Goal: Obtain resource: Download file/media

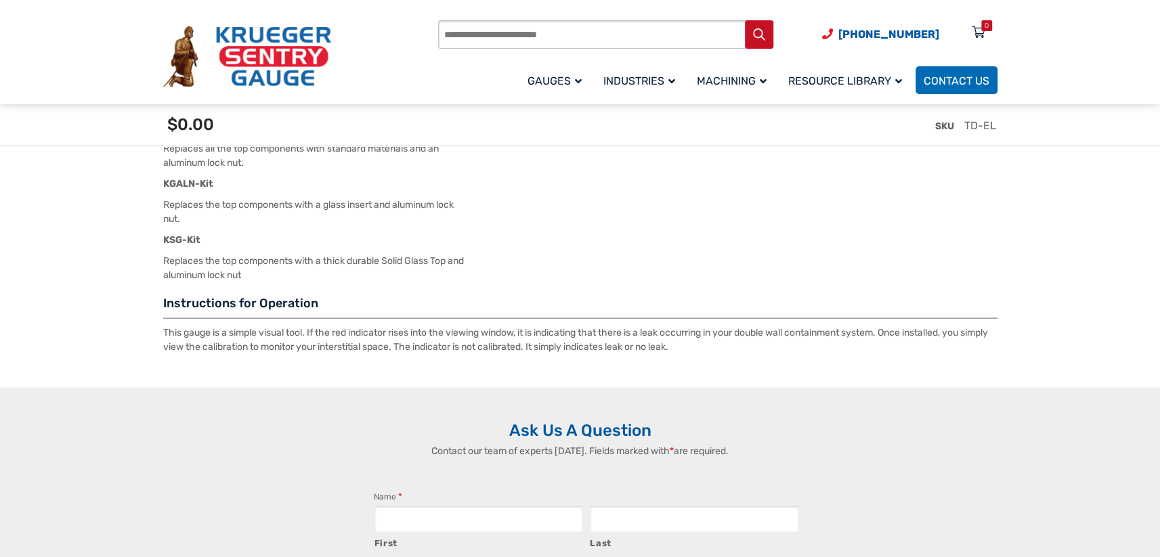
scroll to position [1950, 0]
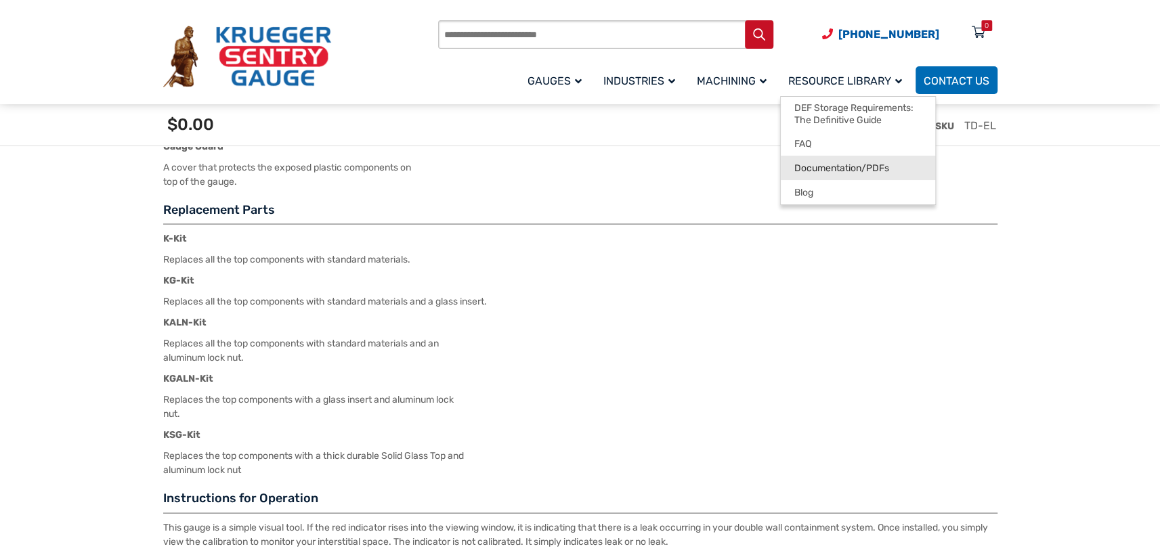
click at [814, 169] on span "Documentation/PDFs" at bounding box center [841, 168] width 95 height 12
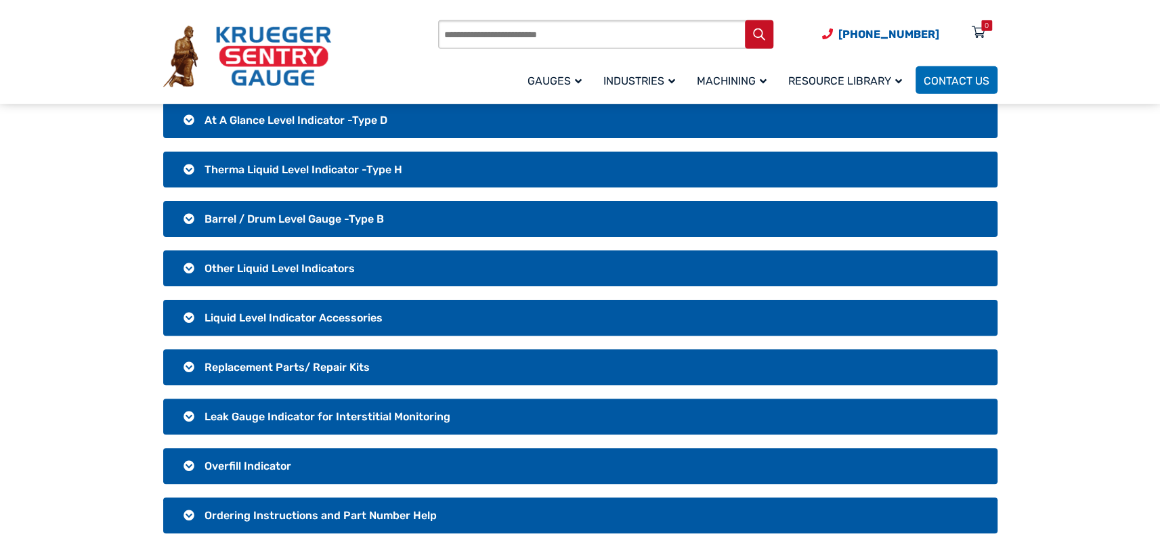
scroll to position [195, 0]
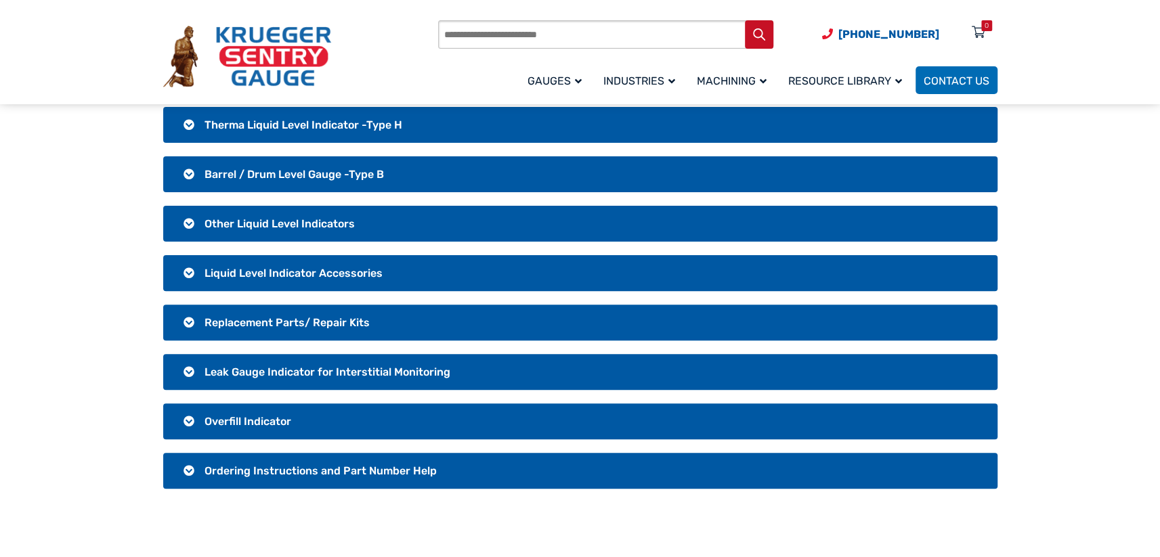
click at [192, 368] on h3 "Leak Gauge Indicator for Interstitial Monitoring" at bounding box center [580, 372] width 834 height 36
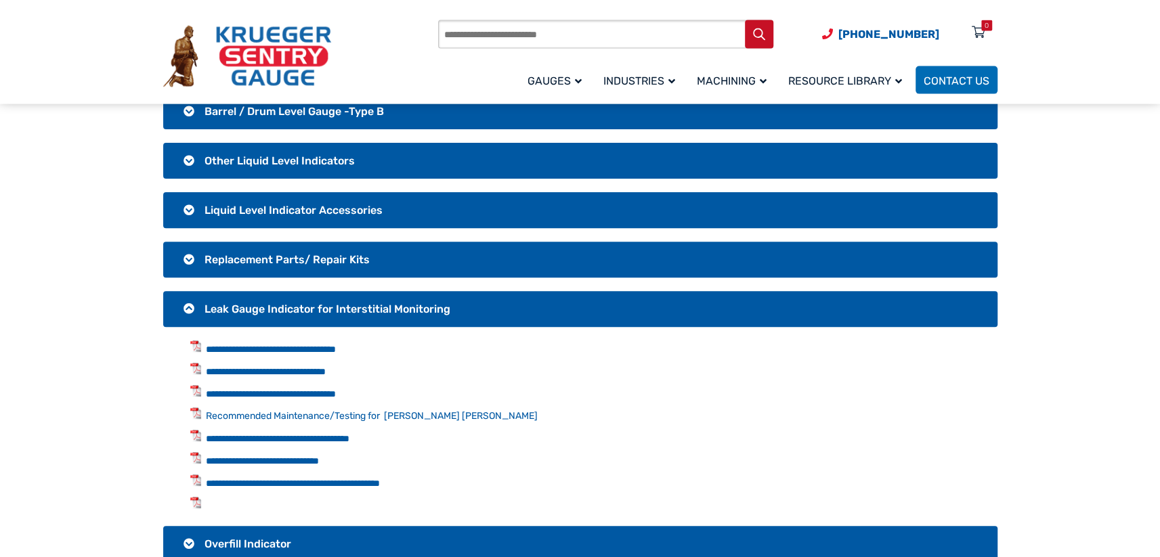
scroll to position [292, 0]
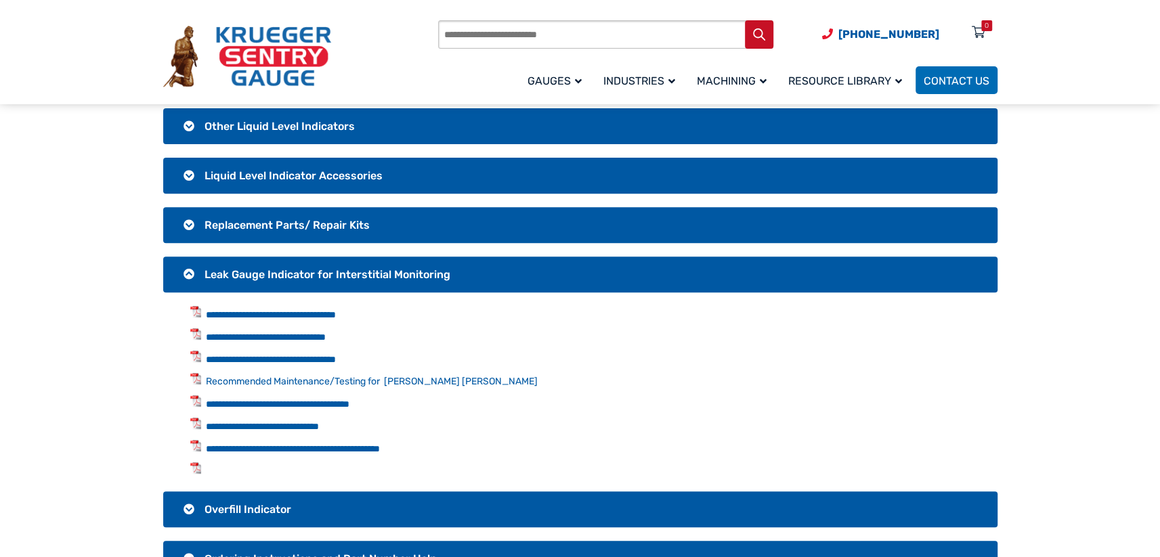
click at [196, 466] on li at bounding box center [593, 470] width 807 height 16
click at [292, 317] on link "**********" at bounding box center [271, 314] width 130 height 9
click at [250, 268] on span "Leak Gauge Indicator for Interstitial Monitoring" at bounding box center [327, 274] width 246 height 13
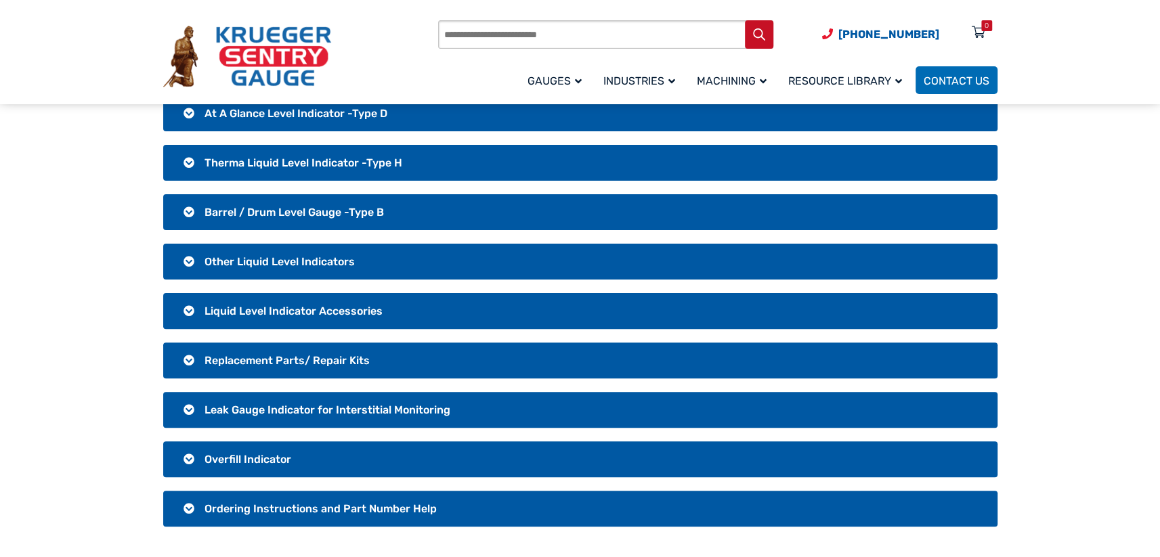
scroll to position [195, 0]
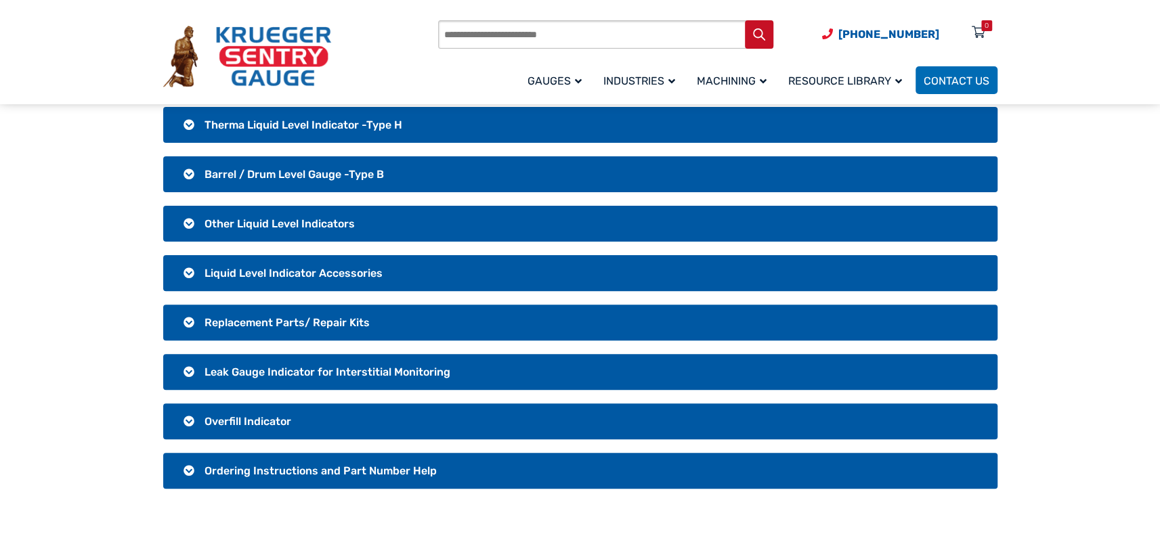
click at [235, 420] on span "Overfill Indicator" at bounding box center [247, 421] width 87 height 13
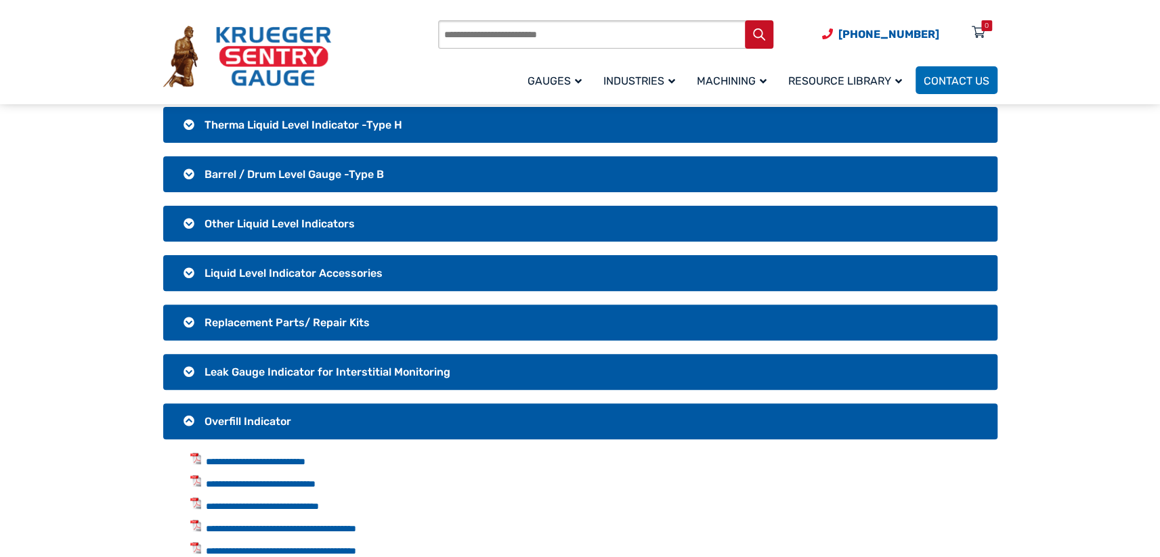
click at [235, 416] on span "Overfill Indicator" at bounding box center [247, 421] width 87 height 13
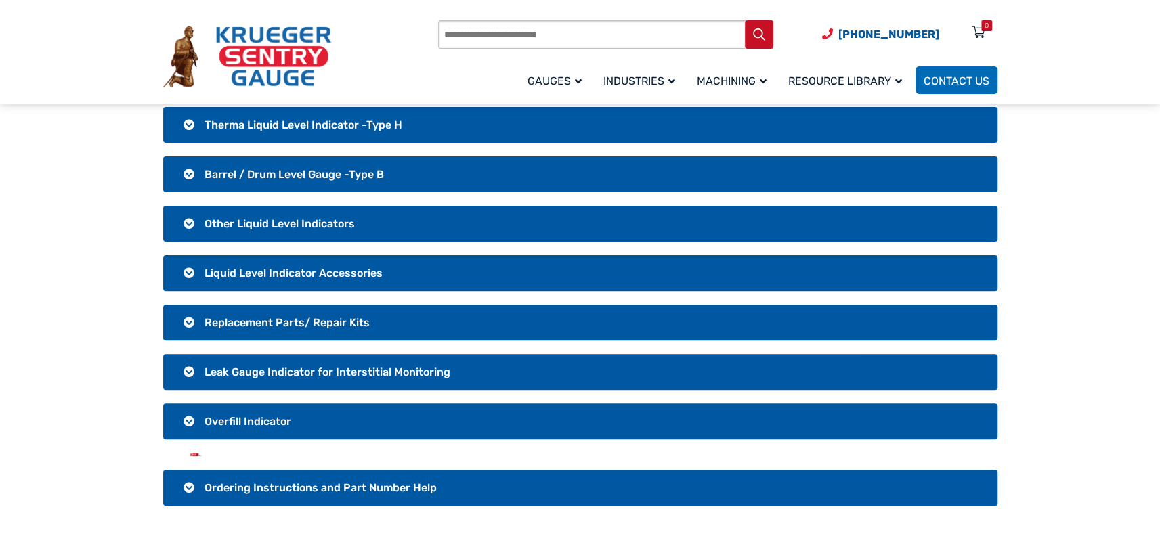
click at [261, 371] on span "Leak Gauge Indicator for Interstitial Monitoring" at bounding box center [327, 372] width 246 height 13
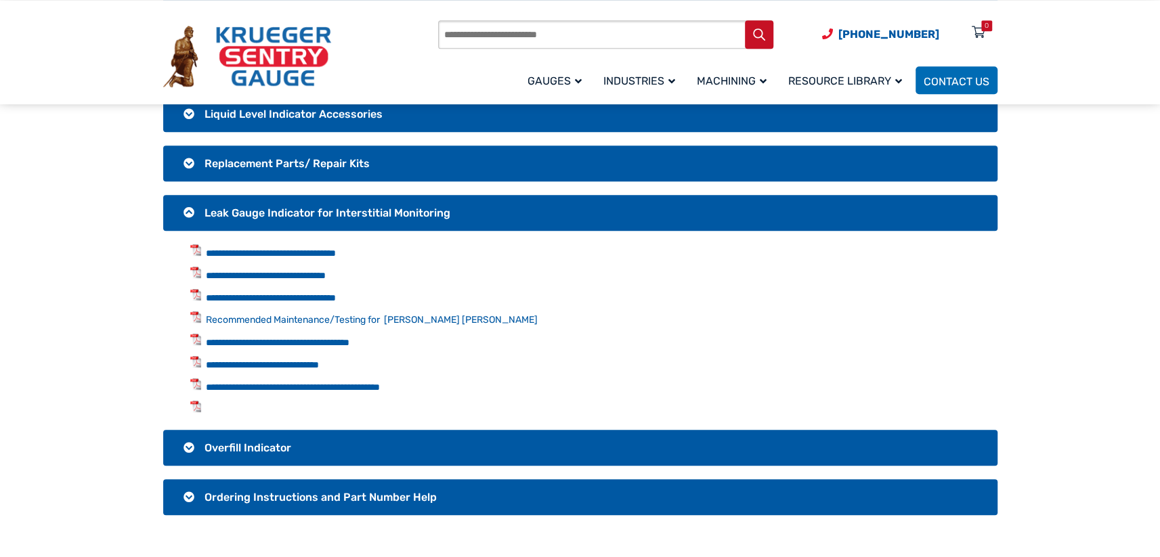
scroll to position [390, 0]
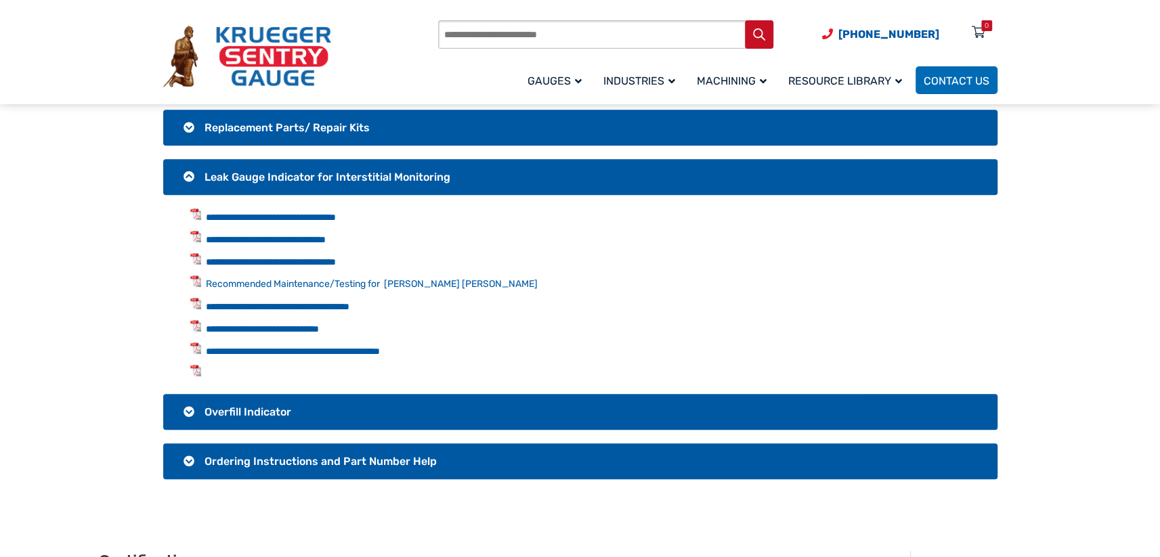
click at [290, 397] on h3 "Overfill Indicator" at bounding box center [580, 412] width 834 height 36
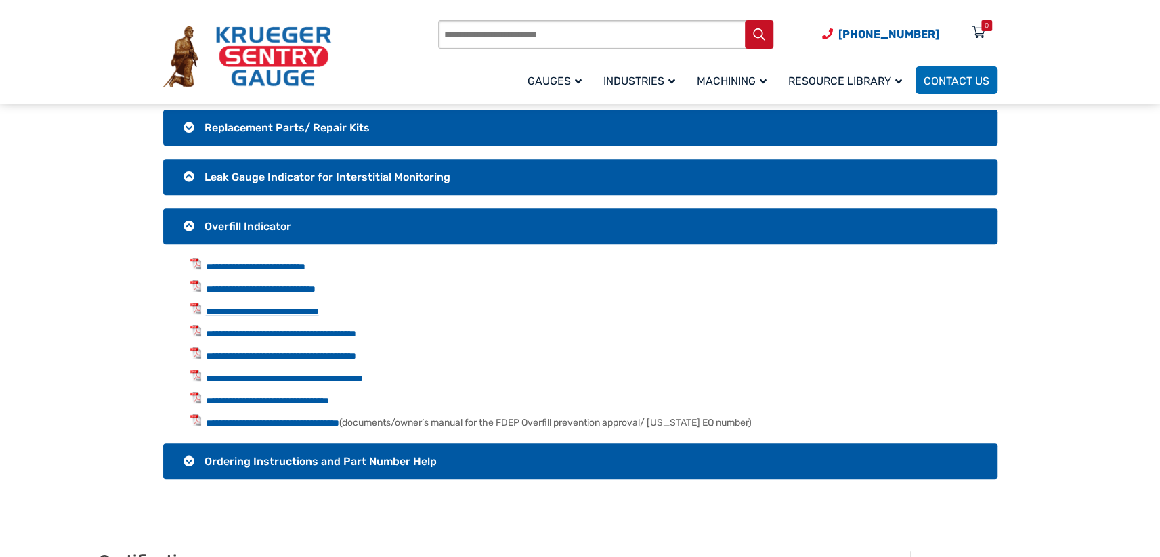
click at [319, 309] on link "**********" at bounding box center [262, 311] width 113 height 9
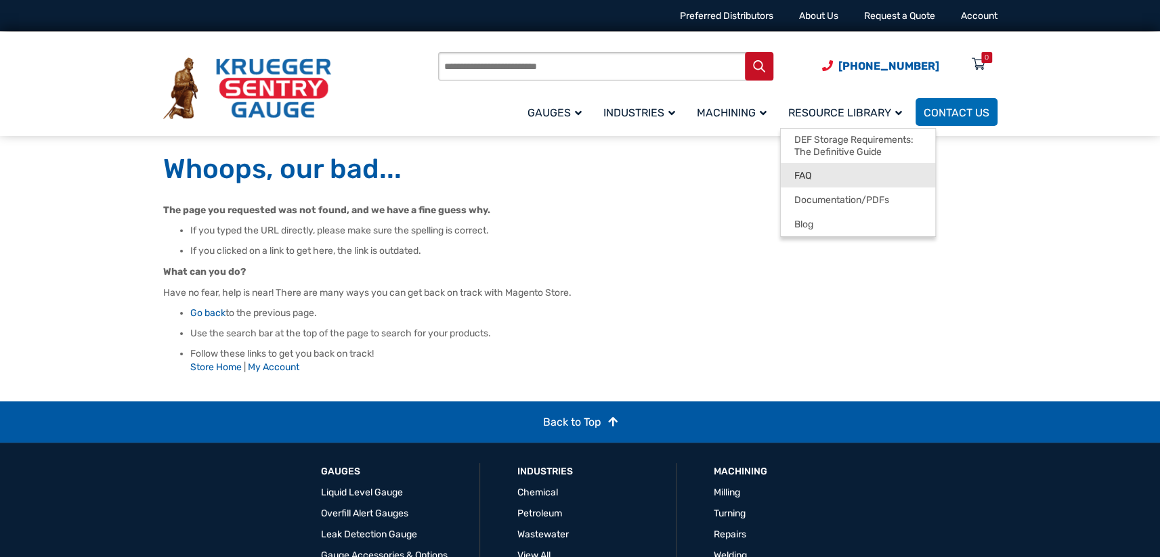
click at [809, 176] on span "FAQ" at bounding box center [802, 176] width 17 height 12
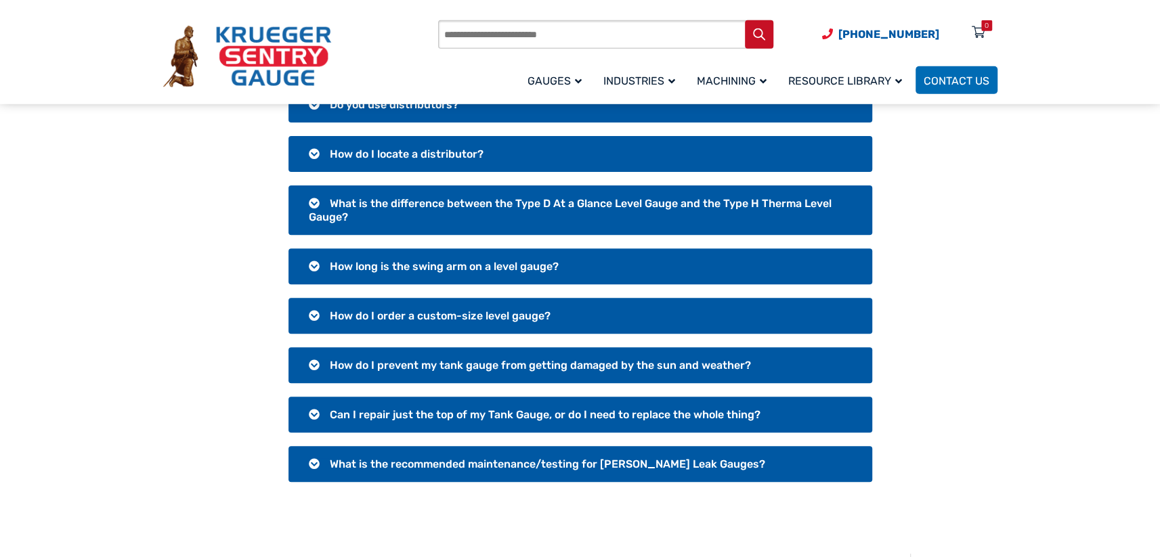
scroll to position [292, 0]
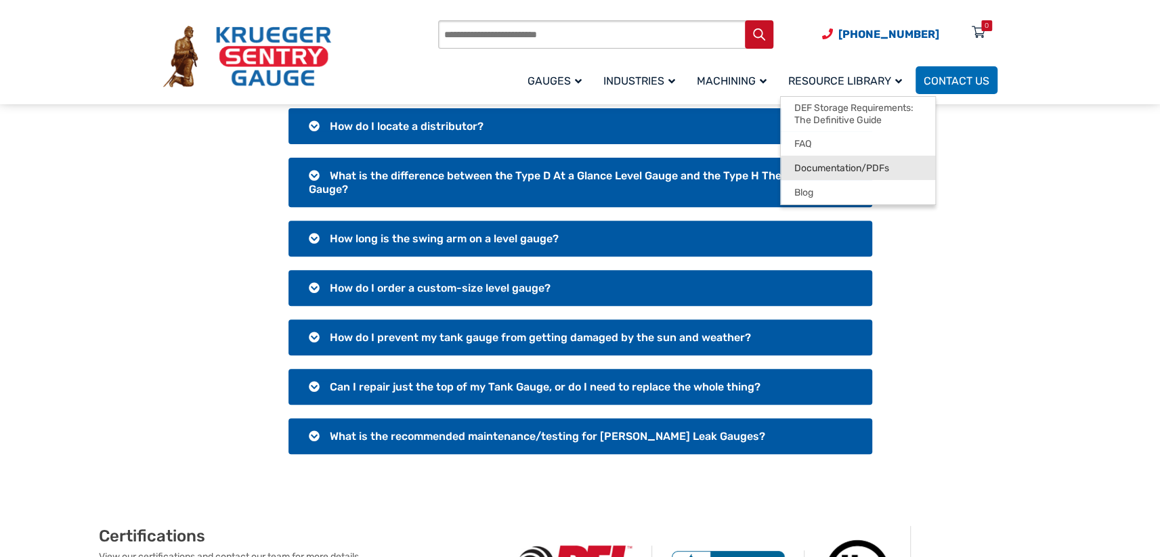
click at [836, 172] on span "Documentation/PDFs" at bounding box center [841, 168] width 95 height 12
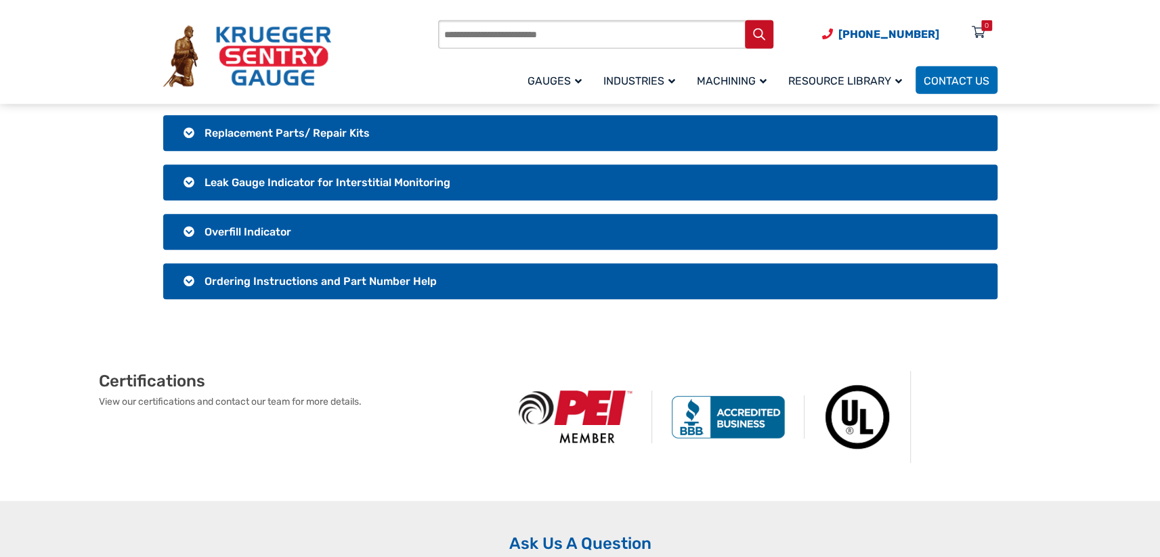
scroll to position [390, 0]
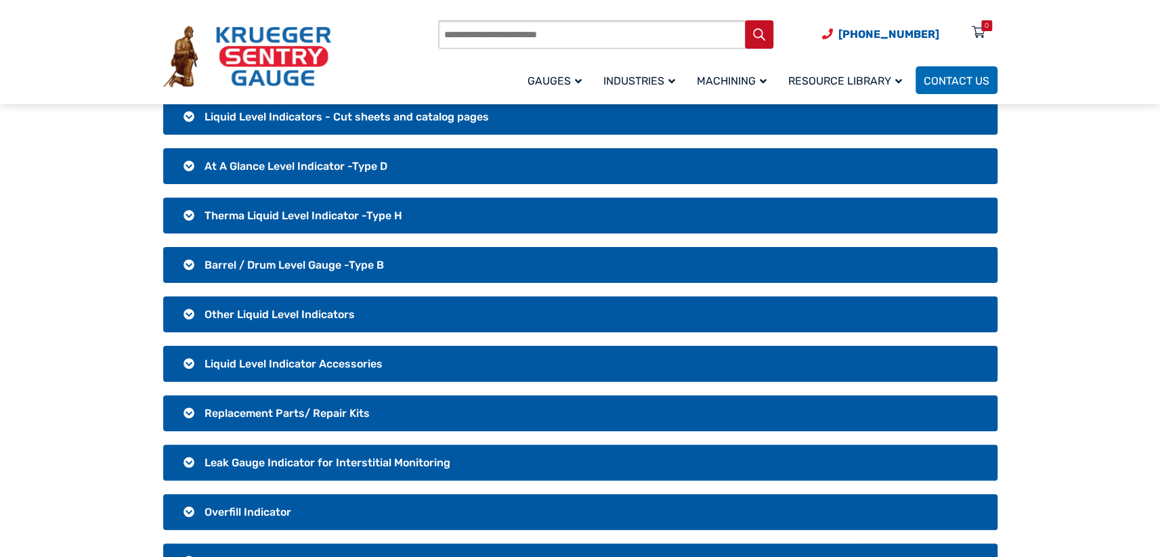
scroll to position [195, 0]
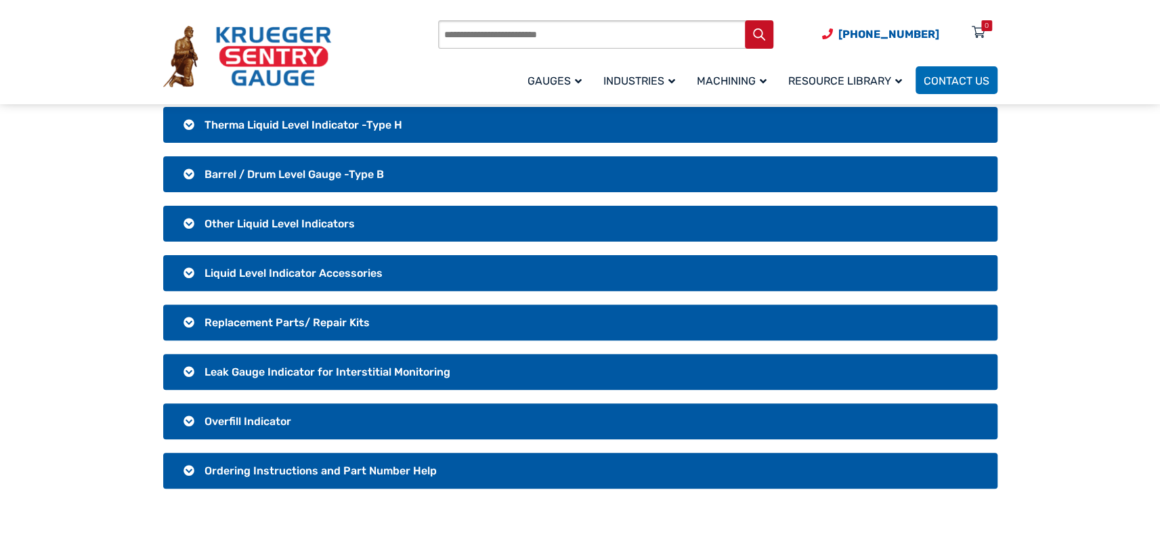
click at [343, 378] on h3 "Leak Gauge Indicator for Interstitial Monitoring" at bounding box center [580, 372] width 834 height 36
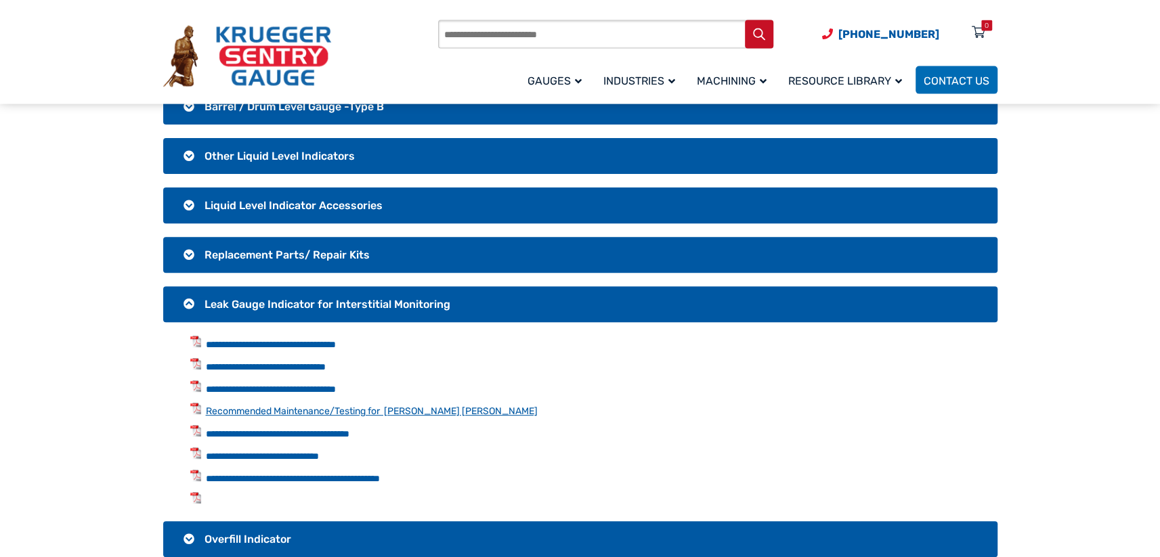
scroll to position [292, 0]
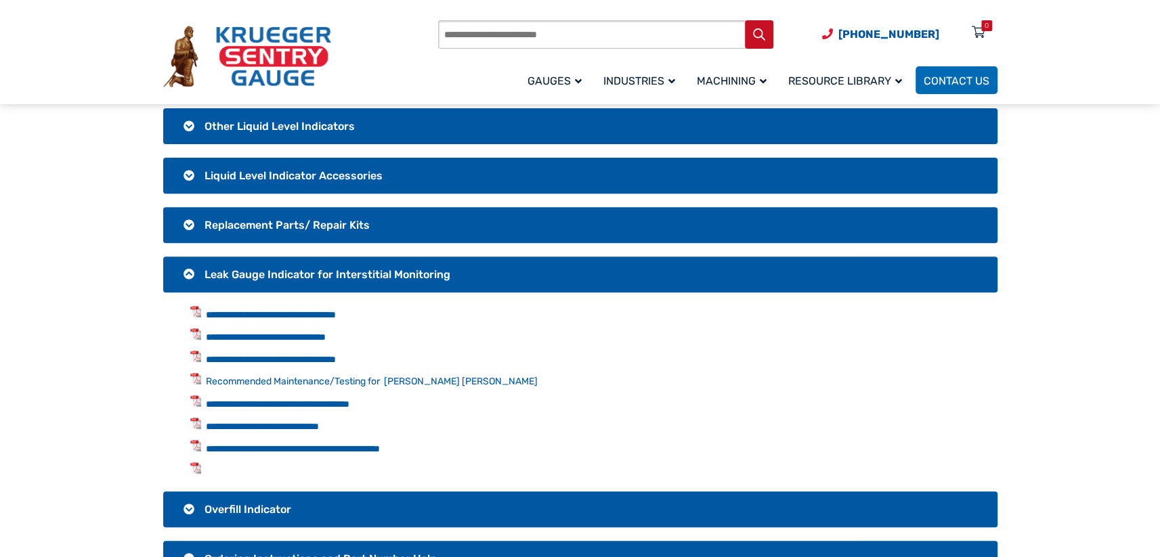
click at [197, 462] on li at bounding box center [593, 470] width 807 height 16
